Goal: Task Accomplishment & Management: Manage account settings

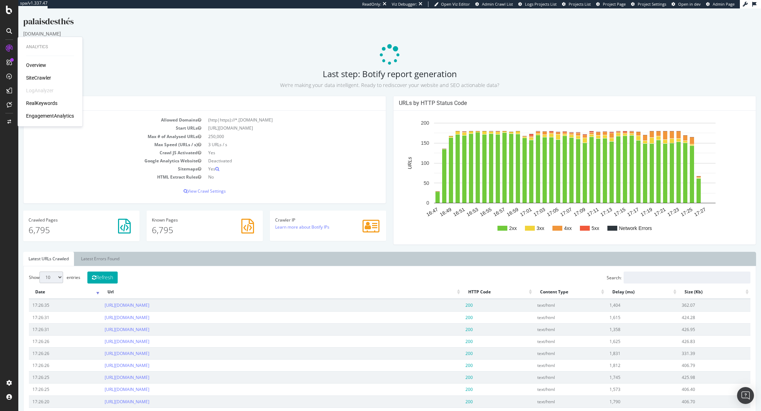
click at [35, 75] on div "SiteCrawler" at bounding box center [38, 77] width 25 height 7
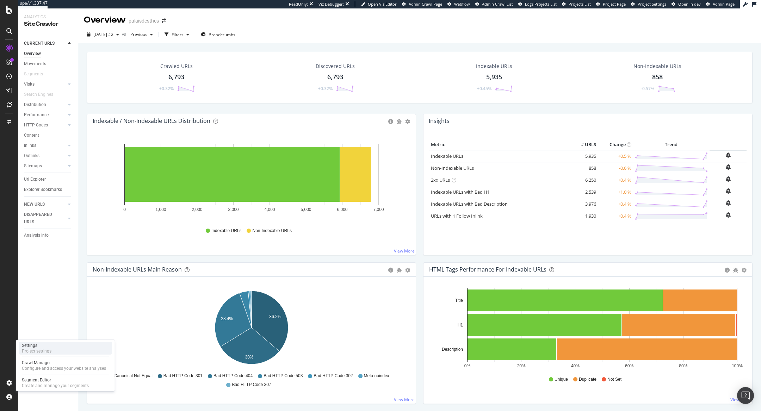
click at [35, 353] on div "Project settings" at bounding box center [37, 351] width 30 height 6
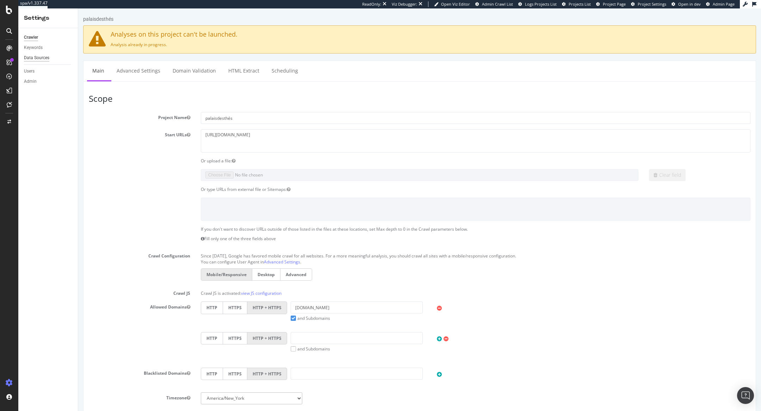
click at [35, 57] on div "Data Sources" at bounding box center [36, 57] width 25 height 7
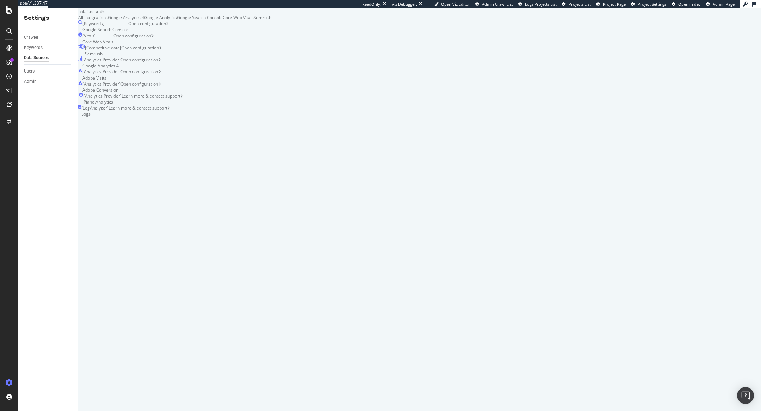
click at [144, 20] on div "Google Analytics 4" at bounding box center [126, 17] width 36 height 6
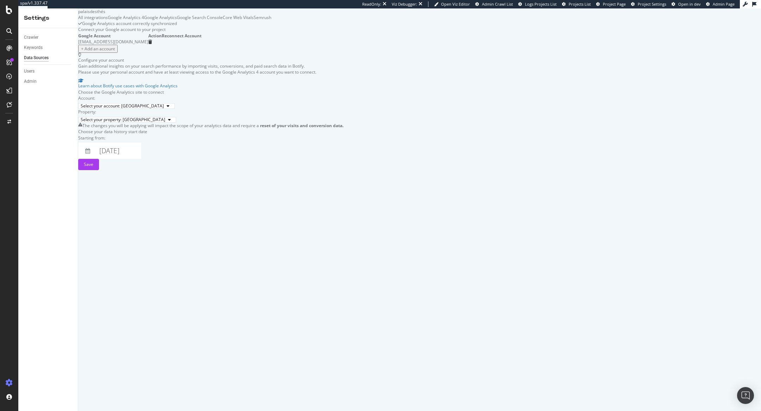
click at [223, 20] on div "Google Search Console" at bounding box center [200, 17] width 46 height 6
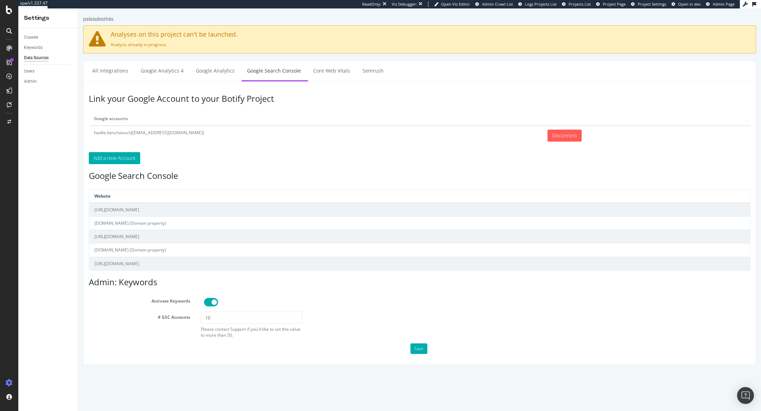
click at [256, 210] on td "https://www.palaisdesthes.com/fr/" at bounding box center [419, 210] width 661 height 14
click at [159, 205] on td "https://www.palaisdesthes.com/fr/" at bounding box center [419, 210] width 661 height 14
click at [150, 210] on td "https://www.palaisdesthes.com/fr/" at bounding box center [419, 210] width 661 height 14
click at [420, 344] on button "Save" at bounding box center [418, 348] width 17 height 11
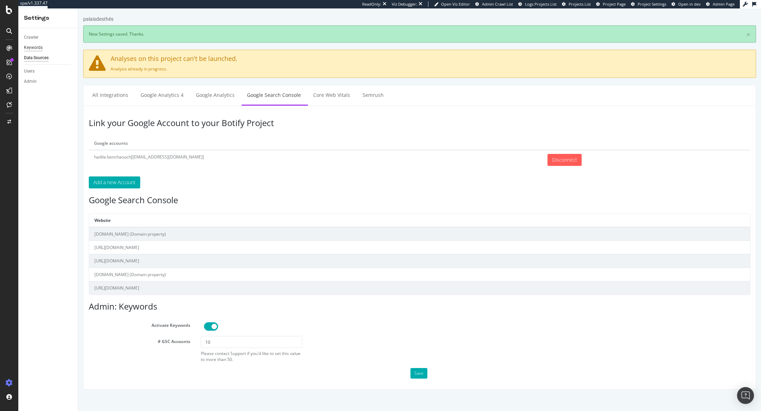
click at [37, 45] on div "Keywords" at bounding box center [33, 47] width 19 height 7
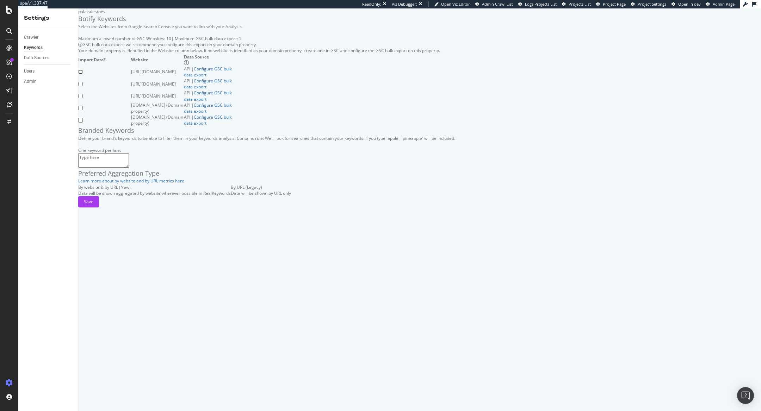
click at [83, 74] on input "checkbox" at bounding box center [80, 71] width 5 height 5
click at [83, 86] on input "checkbox" at bounding box center [80, 84] width 5 height 5
click at [83, 98] on input "checkbox" at bounding box center [80, 96] width 5 height 5
click at [83, 110] on input "checkbox" at bounding box center [80, 108] width 5 height 5
click at [83, 123] on input "checkbox" at bounding box center [80, 120] width 5 height 5
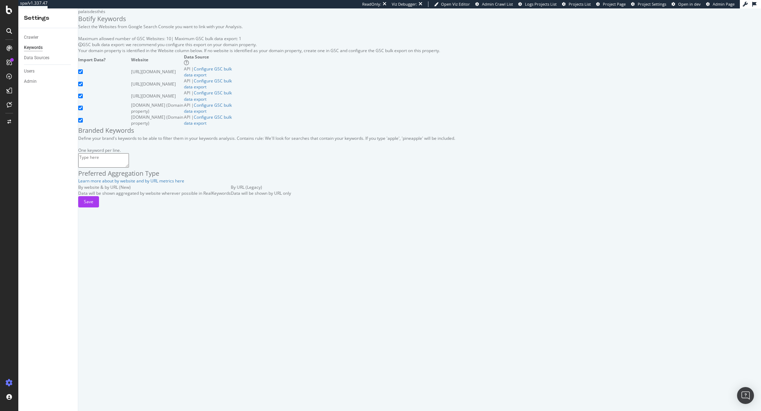
scroll to position [11, 0]
click at [129, 167] on textarea at bounding box center [103, 160] width 51 height 14
paste textarea "palais des thés palais des thes"
paste textarea "le palais des thés"
paste textarea "palais de thes"
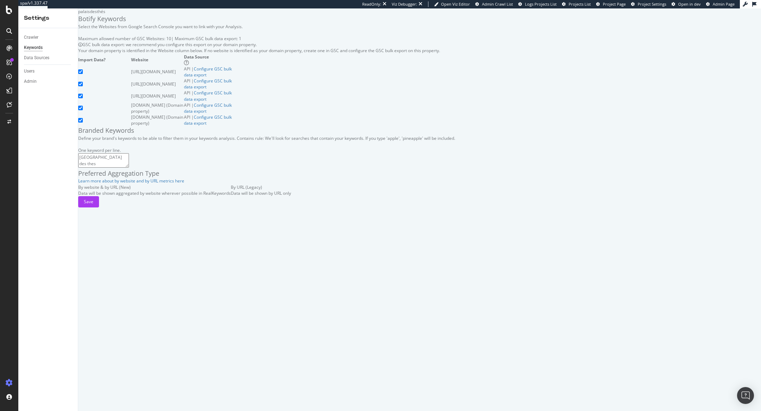
paste textarea "palais du thé"
paste textarea "palais du the"
paste textarea "palais des the"
paste textarea "palais des thé"
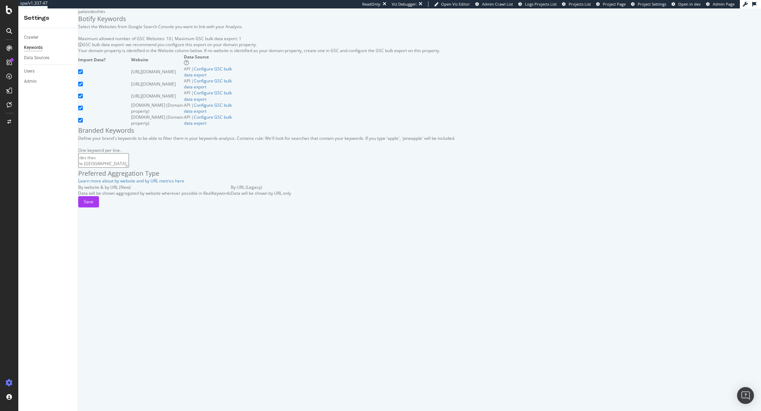
scroll to position [12, 0]
paste textarea "palais de the"
paste textarea "le palais des thes"
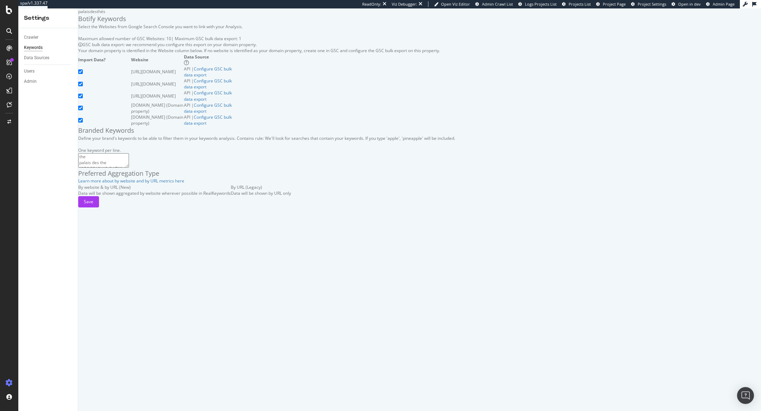
paste textarea "palais des thés paris"
type textarea "palais des thés palais des thes le palais des thés palais de thes palais du thé…"
